Goal: Transaction & Acquisition: Purchase product/service

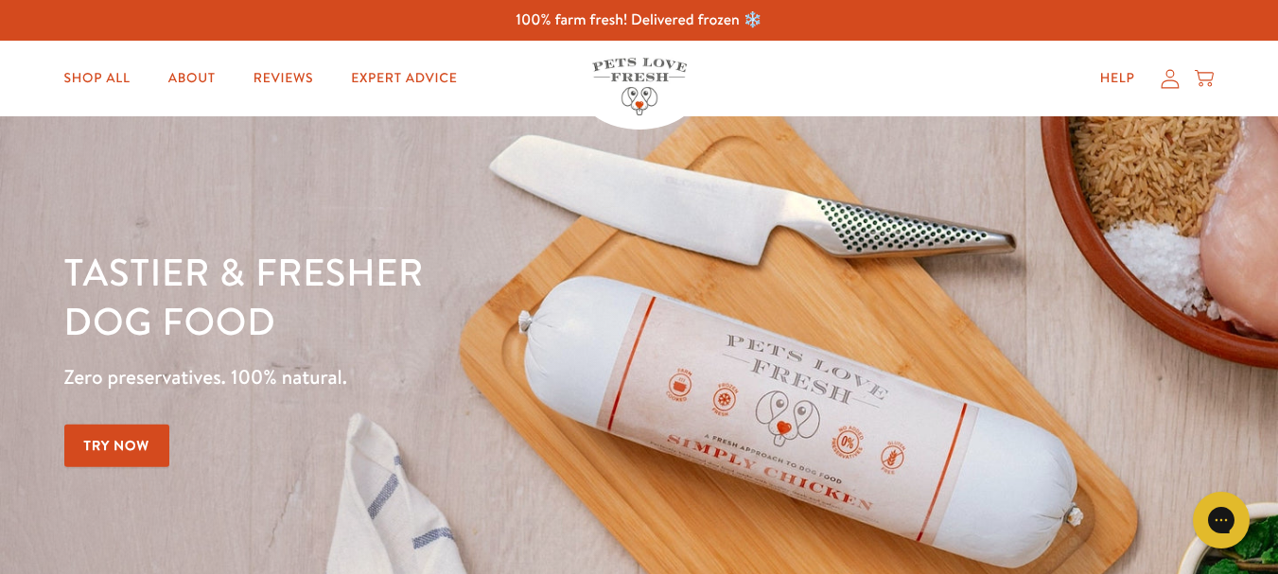
click at [110, 439] on link "Try Now" at bounding box center [117, 446] width 106 height 43
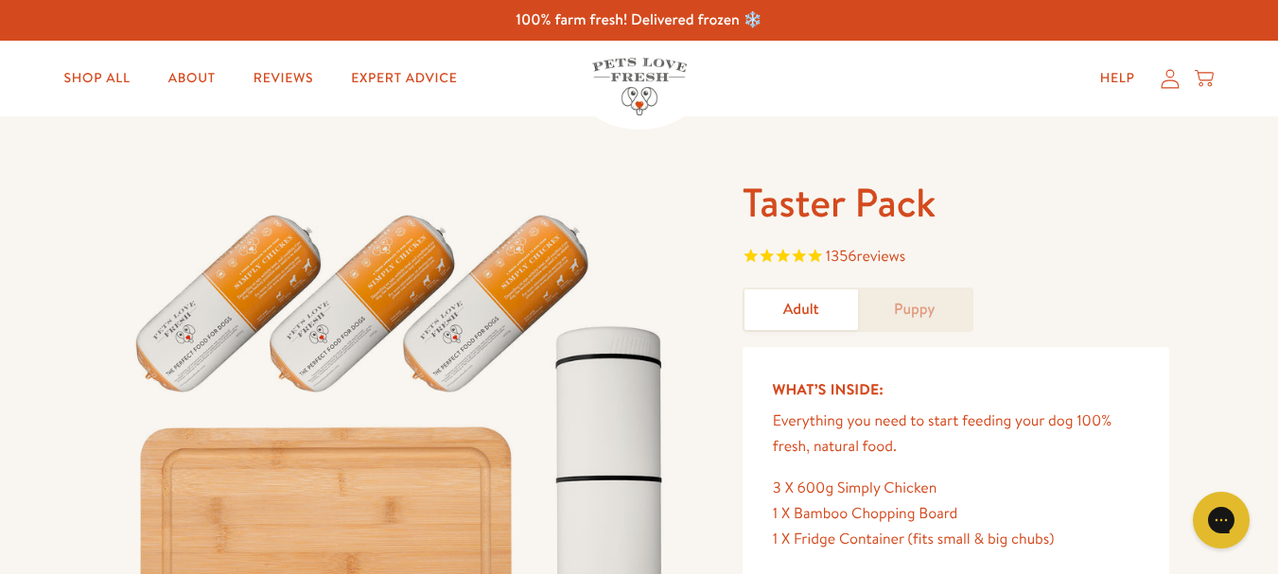
click at [763, 319] on link "Adult" at bounding box center [801, 309] width 114 height 41
